Goal: Submit feedback/report problem: Submit feedback/report problem

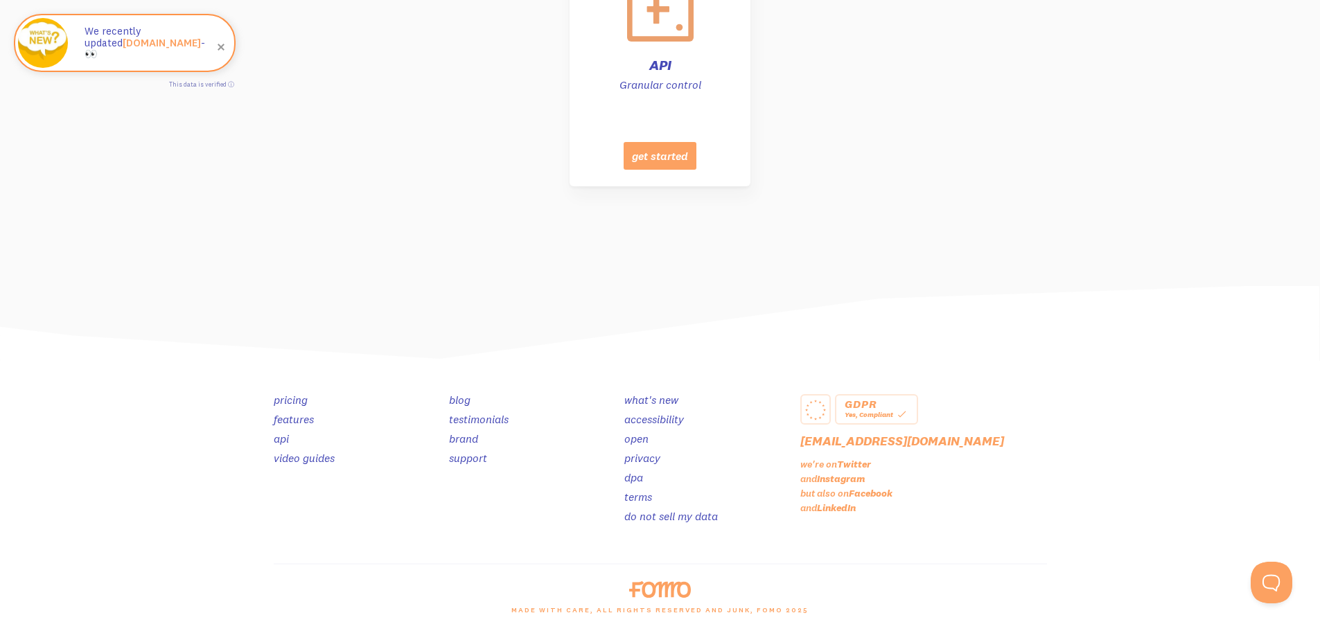
scroll to position [6934, 0]
click at [1262, 578] on button "Open Beacon popover" at bounding box center [1268, 580] width 42 height 42
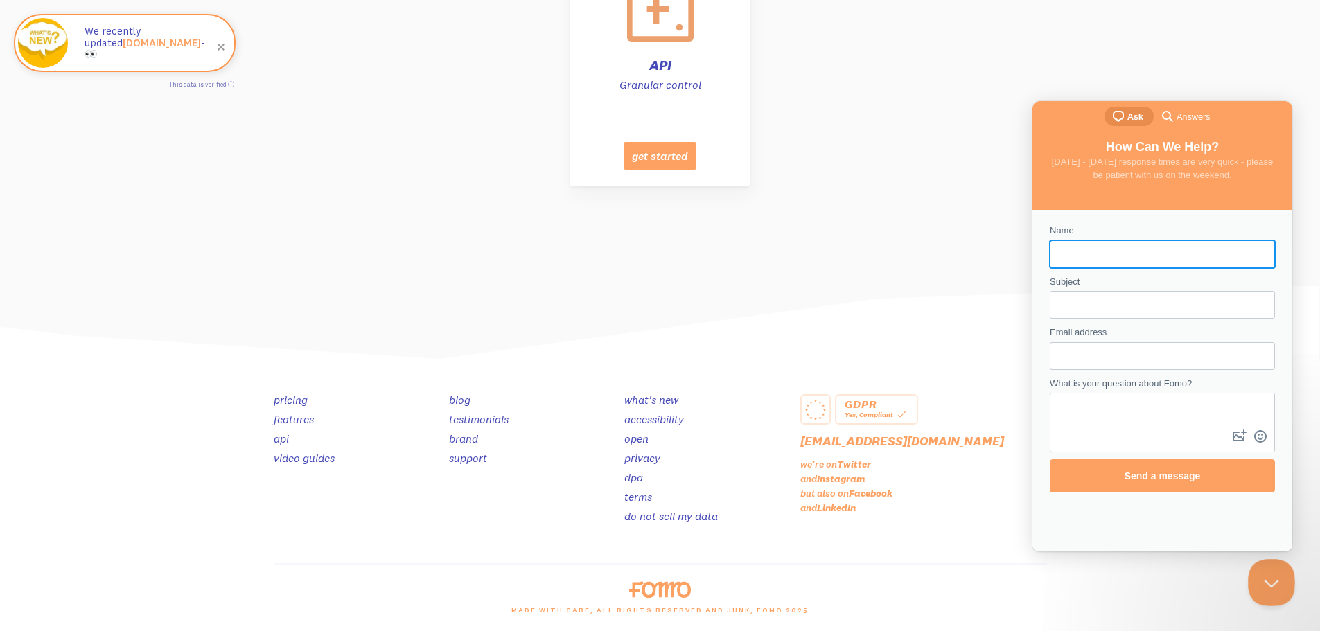
scroll to position [0, 0]
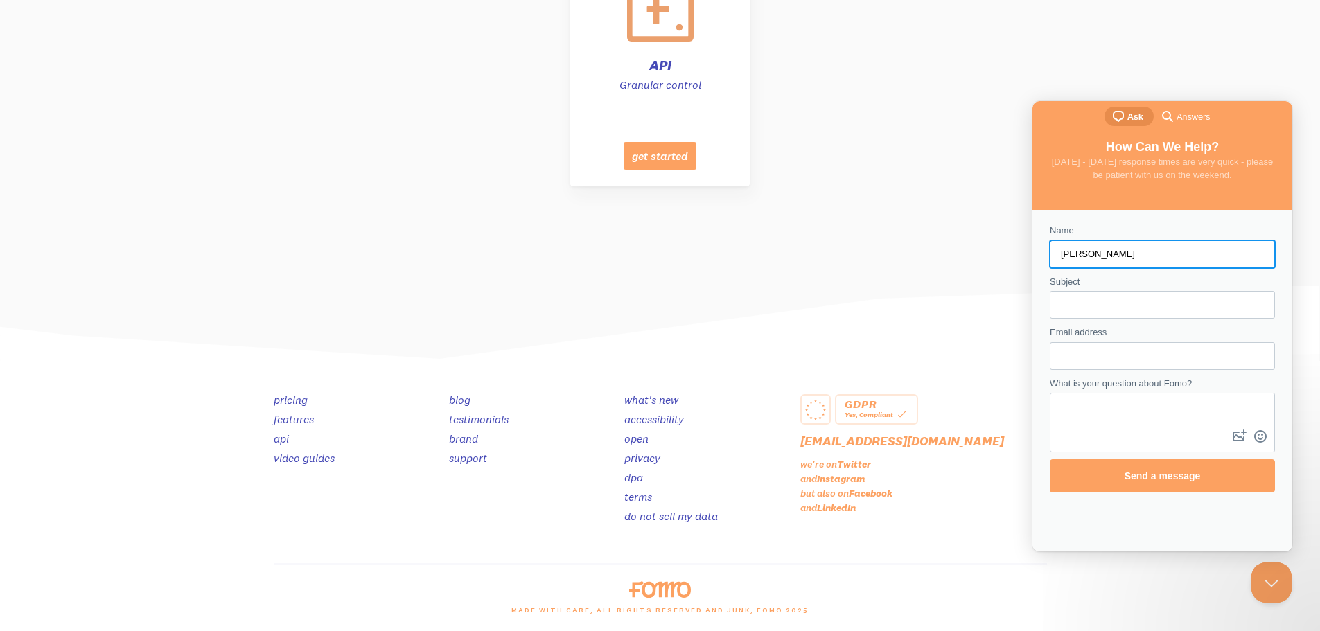
type input "[PERSON_NAME]"
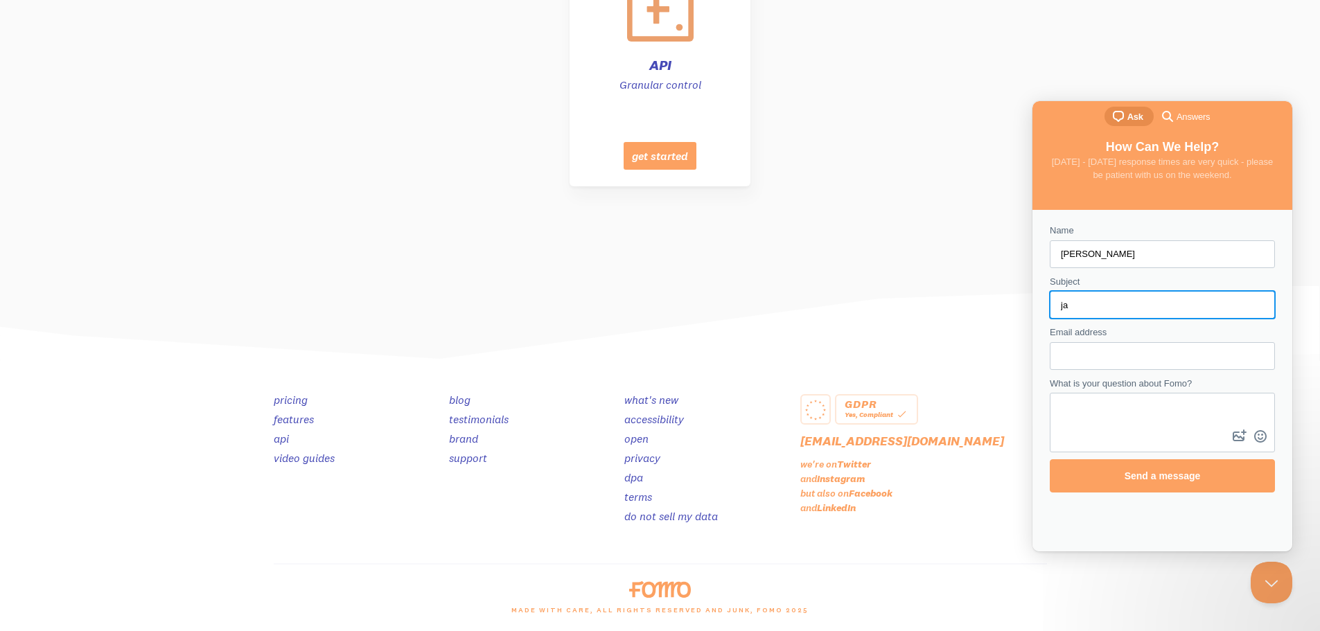
type input "j"
type input "C"
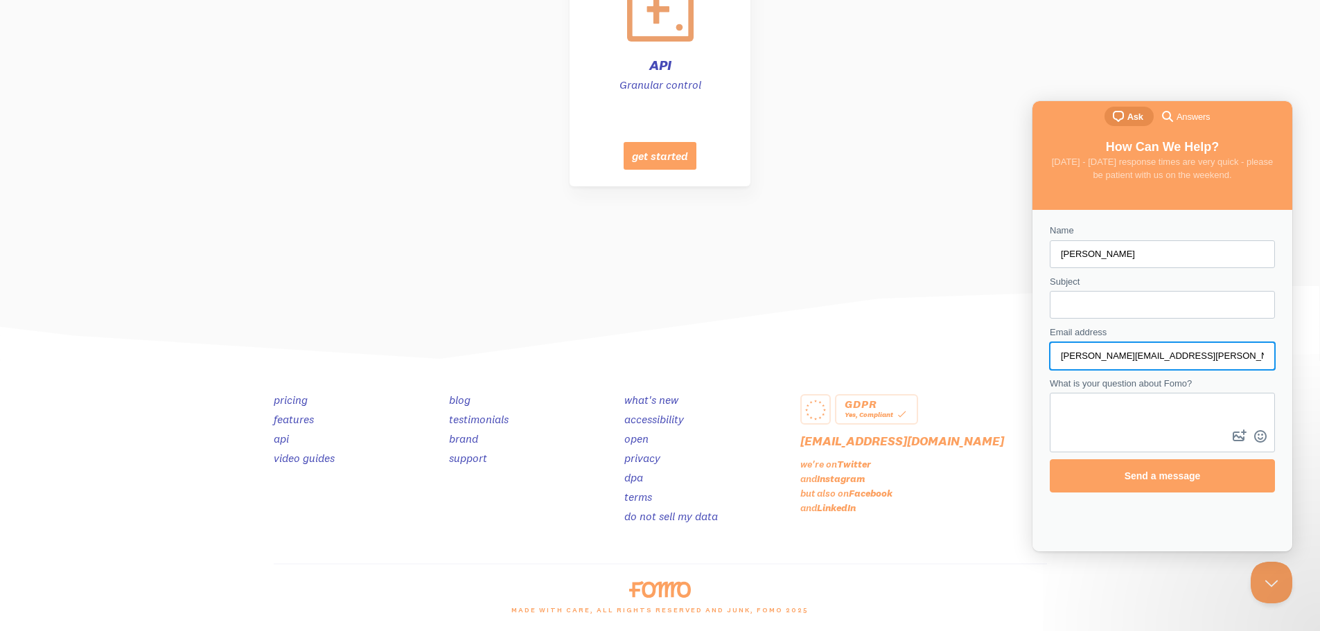
type input "[PERSON_NAME][EMAIL_ADDRESS][PERSON_NAME][DOMAIN_NAME]"
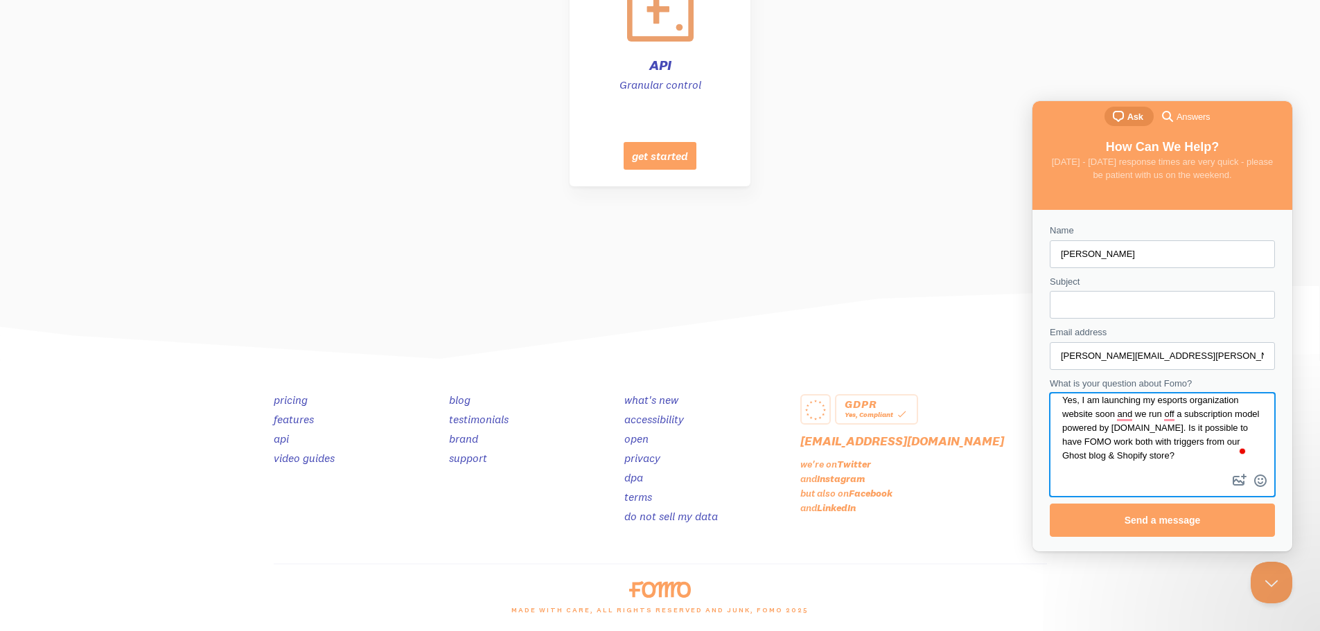
type textarea "Yes, I am launching my esports organization website soon and we run off a subsc…"
click at [1108, 305] on input "Subject" at bounding box center [1161, 304] width 203 height 25
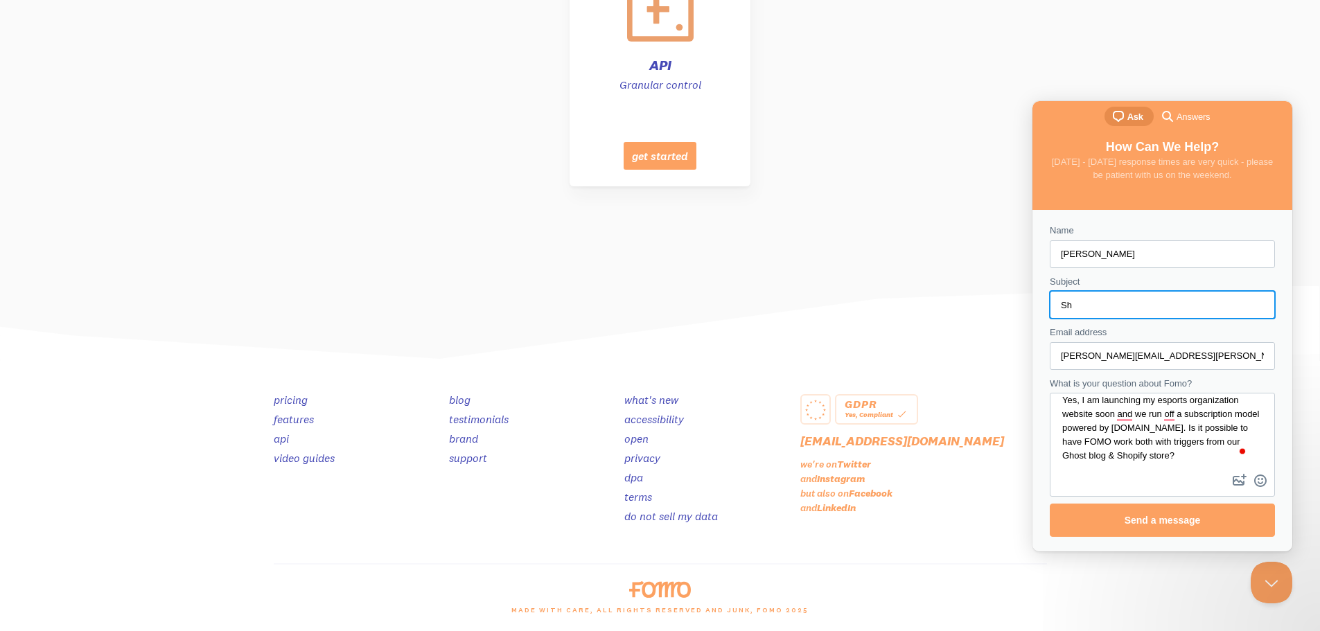
type input "S"
type input "Ghost Blog"
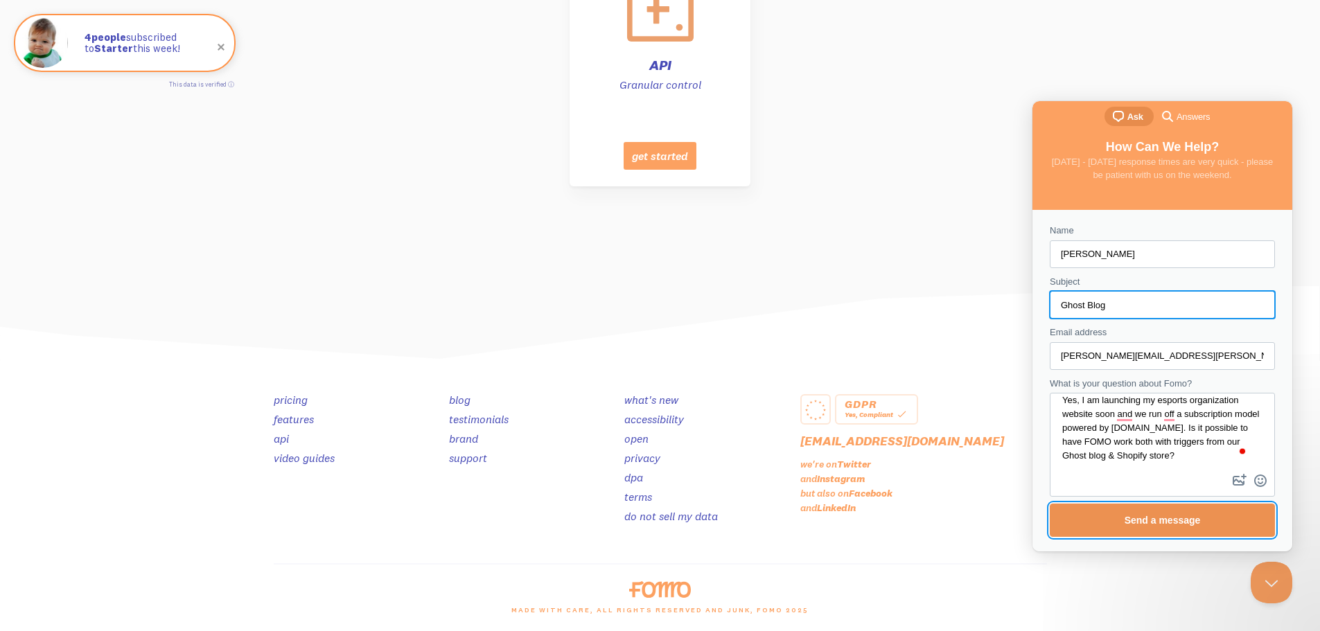
click at [1117, 525] on span "Send a message" at bounding box center [1162, 520] width 195 height 32
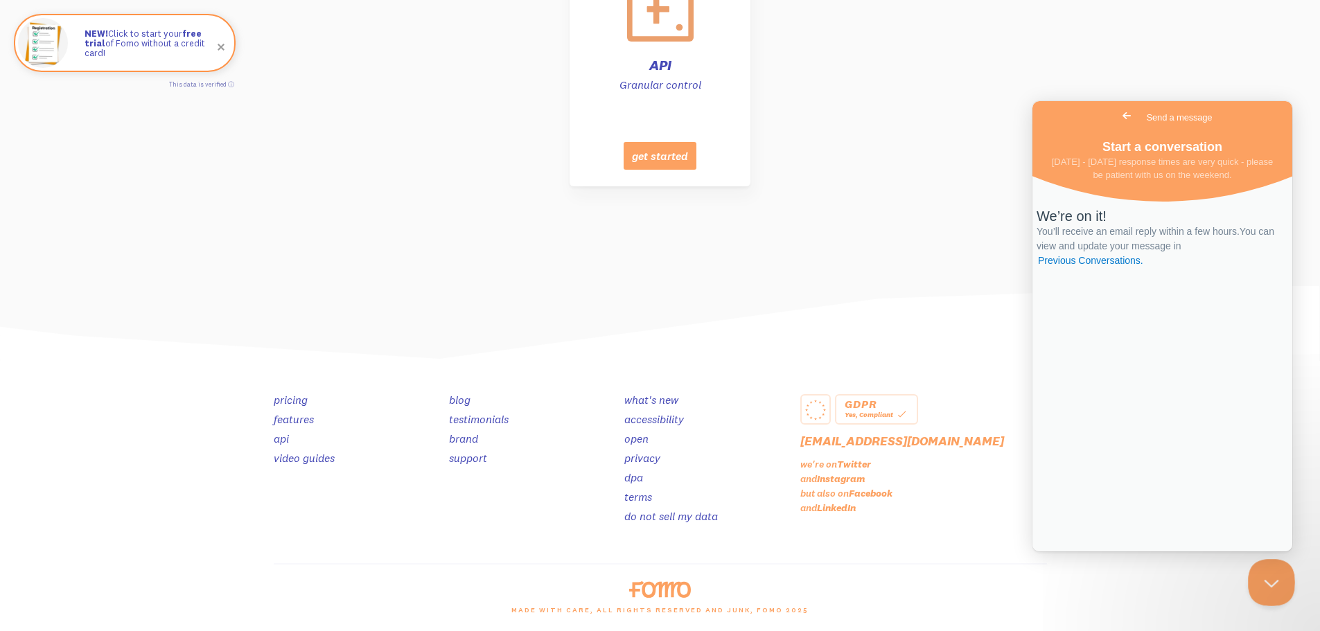
click at [1256, 579] on button "Close Beacon popover" at bounding box center [1268, 580] width 42 height 42
